Goal: Navigation & Orientation: Find specific page/section

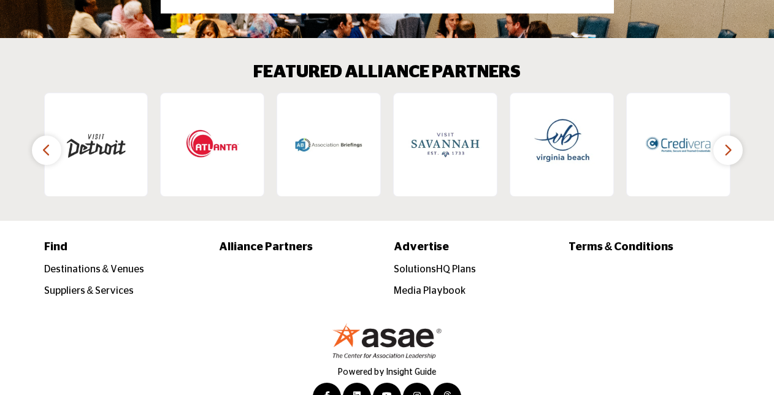
scroll to position [1966, 0]
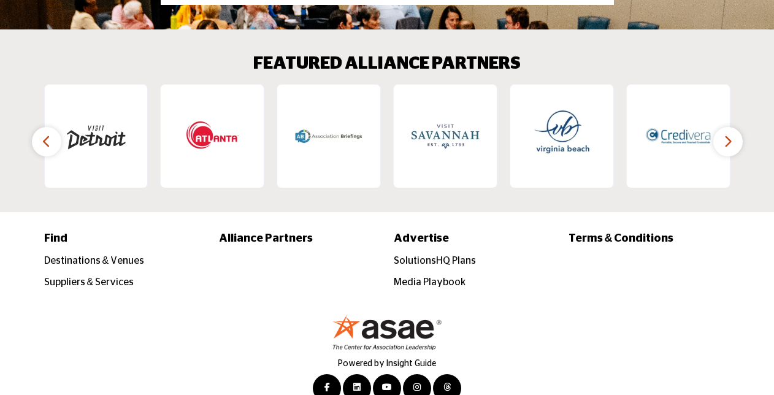
click at [727, 134] on icon "button" at bounding box center [728, 141] width 10 height 15
click at [733, 127] on button "button" at bounding box center [727, 141] width 29 height 29
click at [43, 134] on icon "button" at bounding box center [47, 141] width 10 height 15
click at [44, 134] on icon "button" at bounding box center [47, 141] width 10 height 15
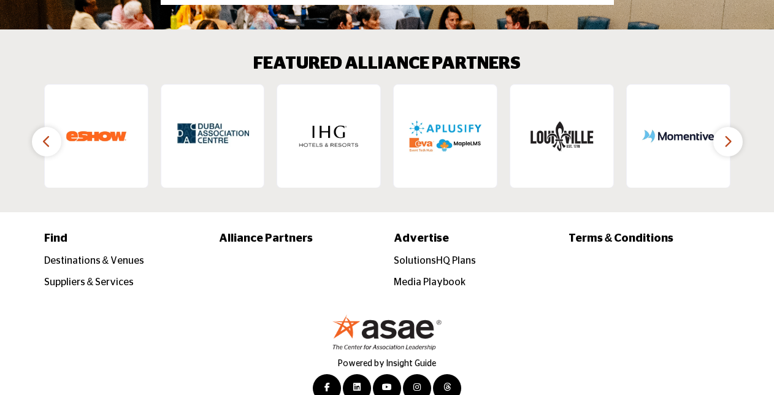
click at [44, 134] on icon "button" at bounding box center [47, 141] width 10 height 15
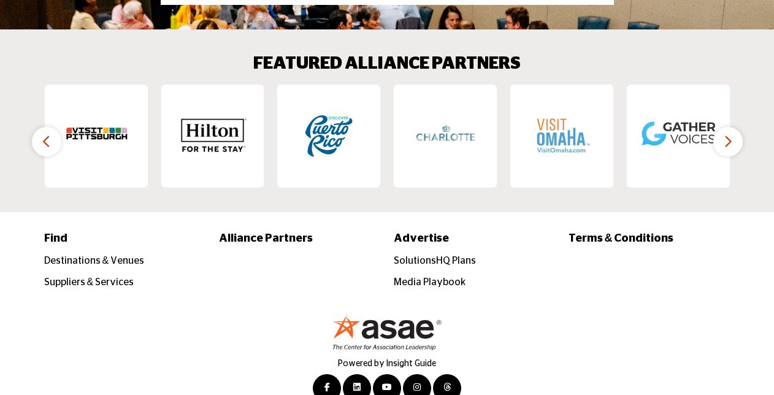
click at [44, 134] on icon "button" at bounding box center [47, 141] width 10 height 15
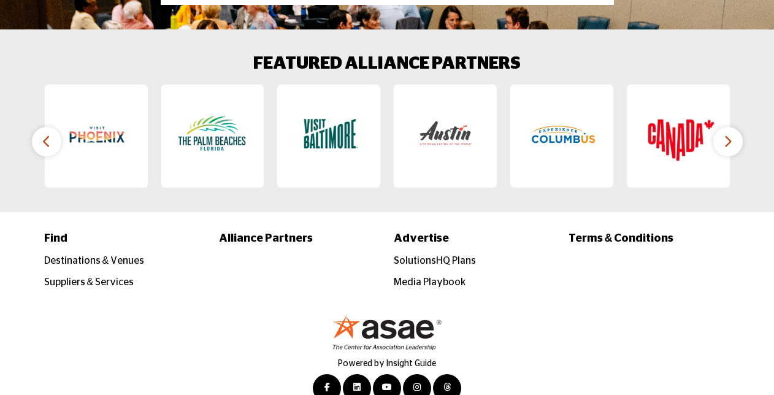
click at [44, 134] on icon "button" at bounding box center [47, 141] width 10 height 15
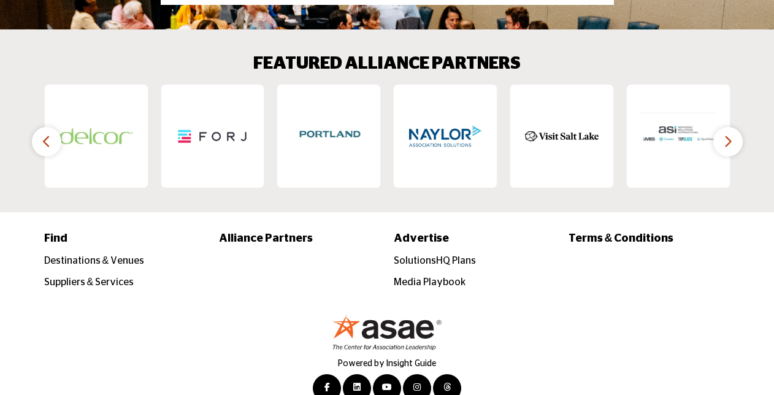
click at [44, 134] on icon "button" at bounding box center [47, 141] width 10 height 15
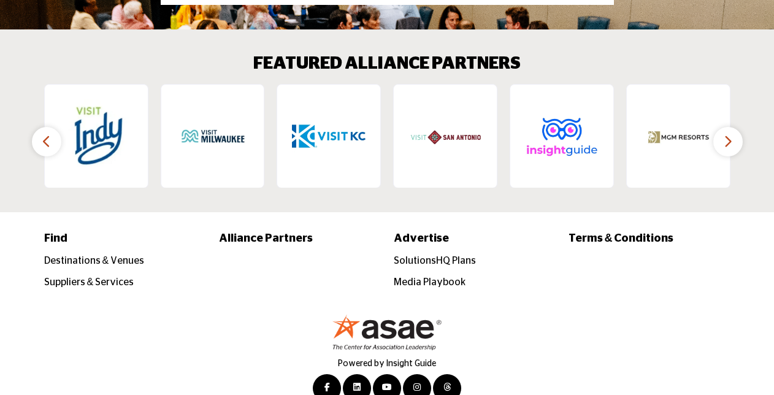
click at [44, 134] on icon "button" at bounding box center [47, 141] width 10 height 15
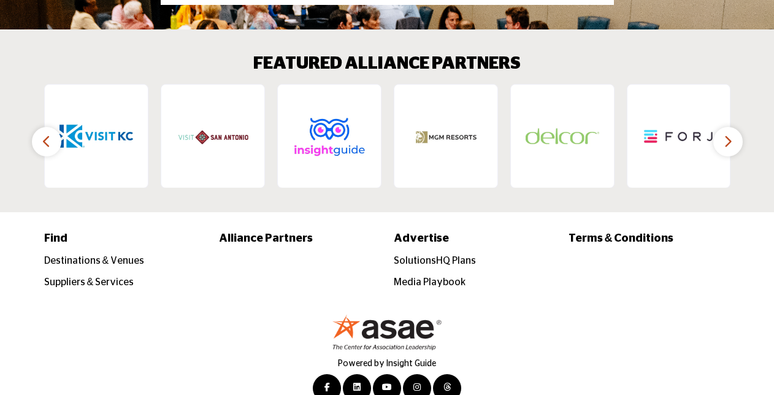
click at [44, 134] on icon "button" at bounding box center [47, 141] width 10 height 15
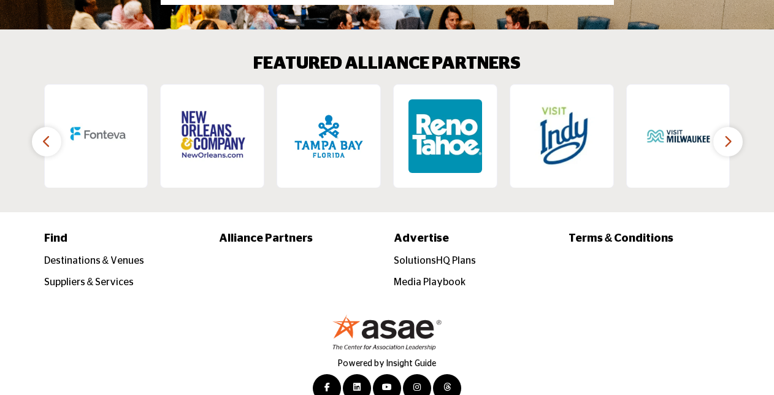
click at [44, 134] on icon "button" at bounding box center [47, 141] width 10 height 15
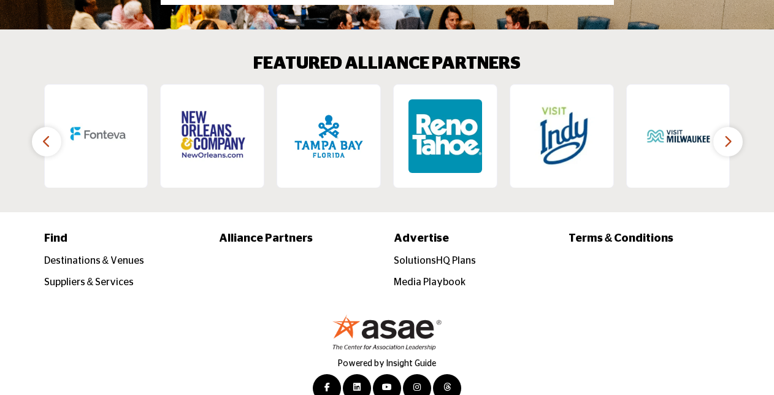
click at [44, 134] on icon "button" at bounding box center [47, 141] width 10 height 15
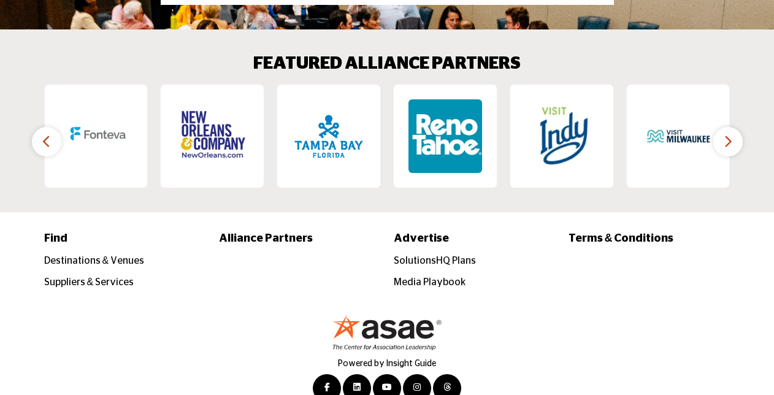
click at [44, 134] on icon "button" at bounding box center [47, 141] width 10 height 15
click at [736, 127] on button "button" at bounding box center [727, 141] width 29 height 29
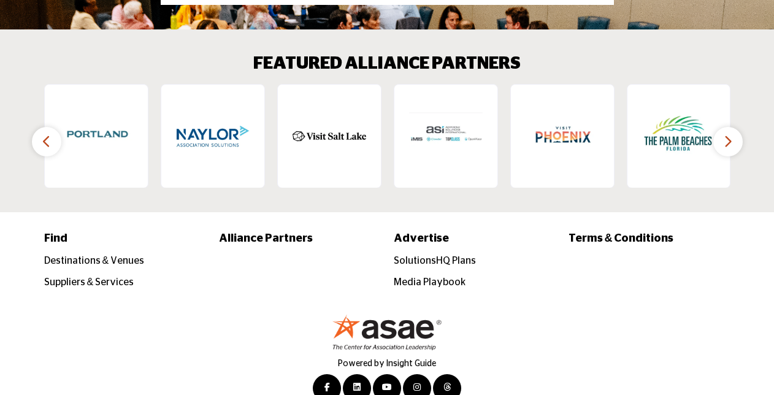
click at [736, 127] on button "button" at bounding box center [727, 141] width 29 height 29
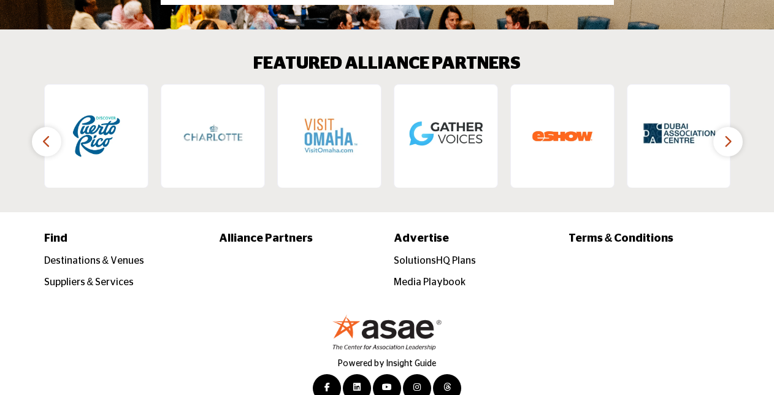
click at [736, 127] on button "button" at bounding box center [727, 141] width 29 height 29
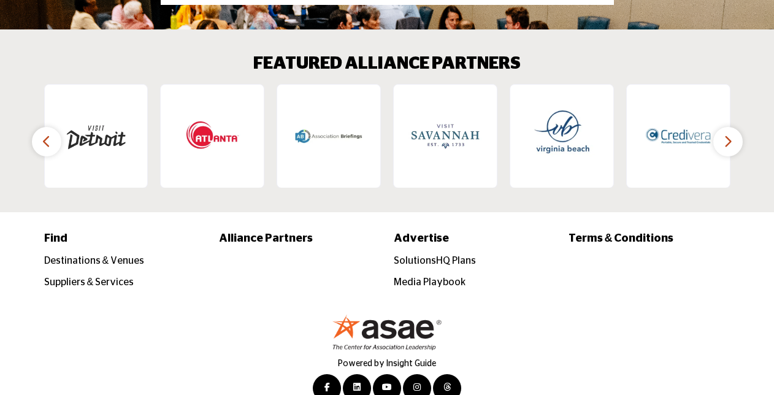
click at [725, 134] on icon "button" at bounding box center [728, 141] width 10 height 15
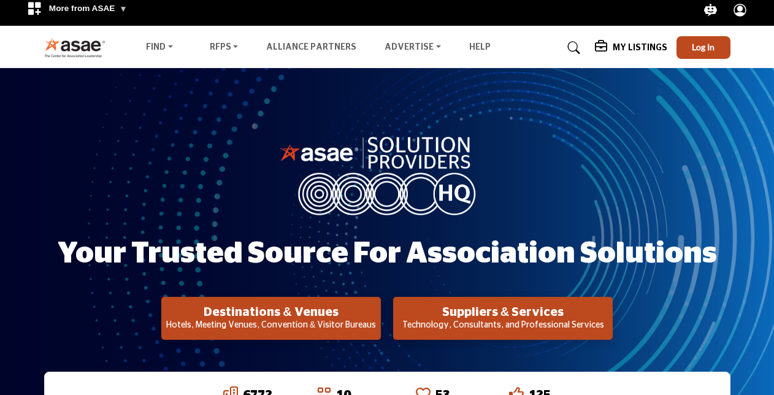
scroll to position [0, 0]
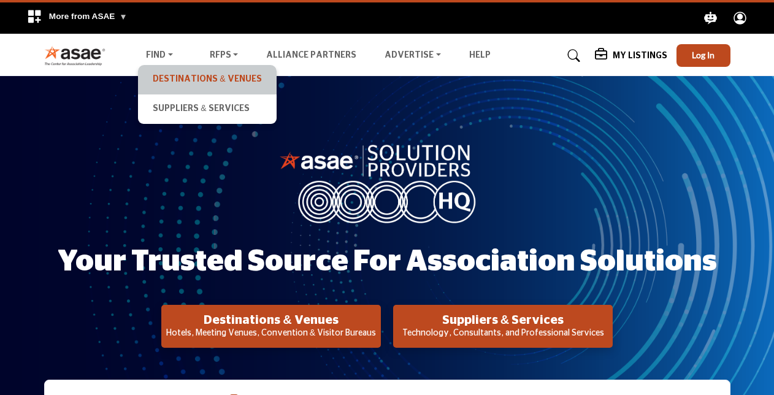
click at [175, 79] on link "Destinations & Venues" at bounding box center [207, 79] width 126 height 17
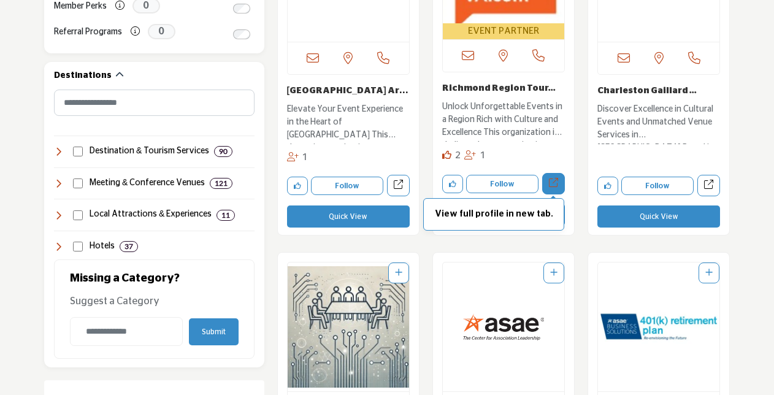
scroll to position [613, 0]
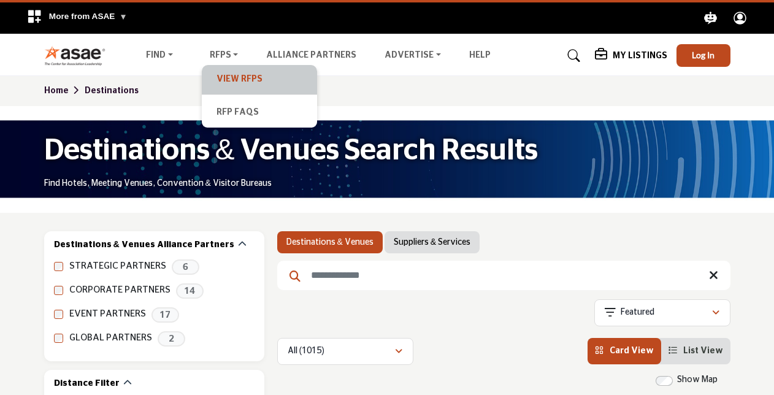
click at [253, 83] on link "View RFPs" at bounding box center [259, 79] width 103 height 17
